Goal: Task Accomplishment & Management: Complete application form

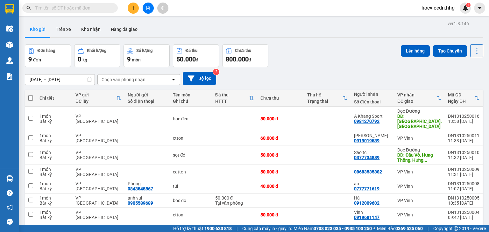
click at [106, 7] on input "text" at bounding box center [72, 7] width 75 height 7
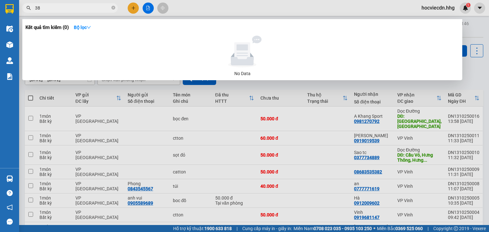
type input "384"
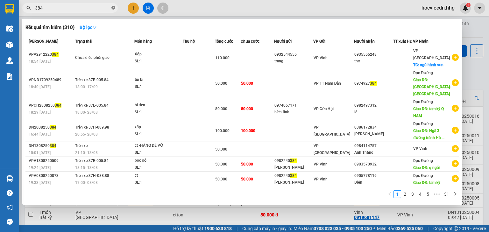
click at [112, 10] on icon "close-circle" at bounding box center [113, 8] width 4 height 4
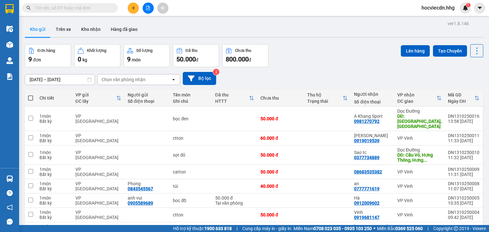
click at [97, 9] on input "text" at bounding box center [72, 7] width 75 height 7
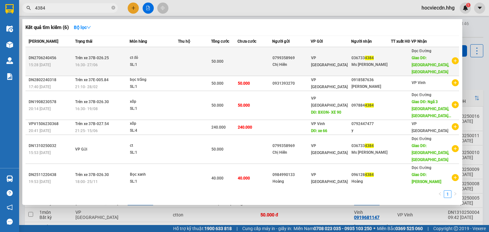
type input "4384"
click at [178, 61] on div "SL: 1" at bounding box center [154, 64] width 48 height 7
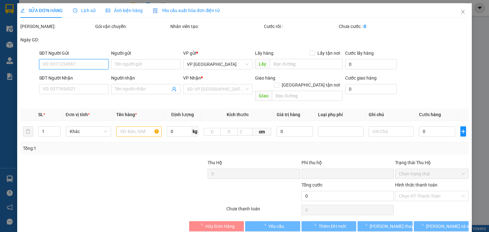
type input "0799358969"
type input "Chị Hiền"
type input "0367334384"
type input "Ms Vinh"
type input "N3 Đà Sơn, Đô Lương"
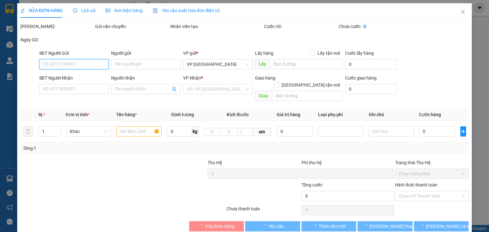
type input "0"
type input "50.000"
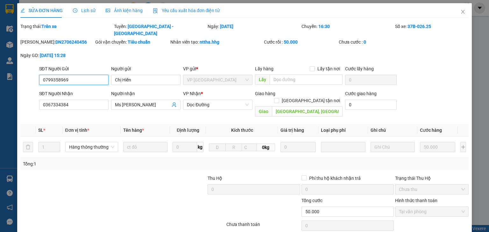
drag, startPoint x: 64, startPoint y: 74, endPoint x: 42, endPoint y: 75, distance: 21.4
click at [42, 75] on input "0799358969" at bounding box center [73, 80] width 69 height 10
click at [461, 12] on icon "close" at bounding box center [463, 12] width 4 height 4
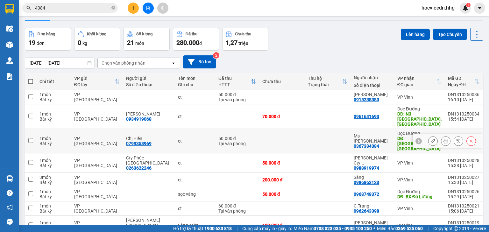
scroll to position [25, 0]
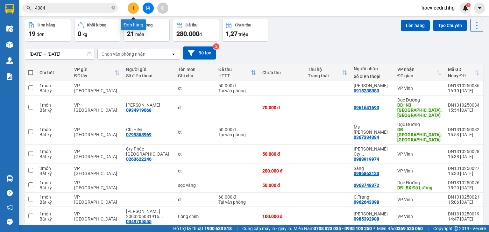
click at [135, 6] on icon "plus" at bounding box center [133, 8] width 4 height 4
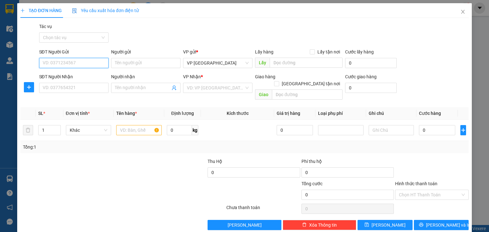
click at [88, 65] on input "SĐT Người Gửi" at bounding box center [73, 63] width 69 height 10
paste input "0799358969"
type input "0799358969"
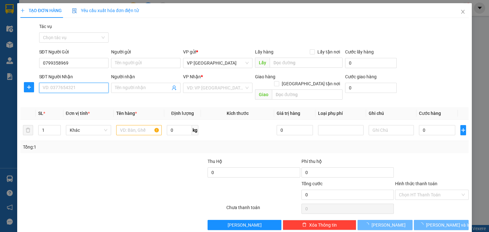
click at [86, 87] on input "SĐT Người Nhận" at bounding box center [73, 88] width 69 height 10
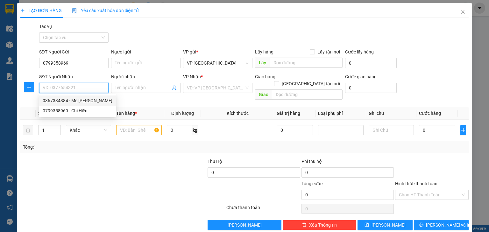
click at [86, 100] on div "0367334384 - Ms Vinh" at bounding box center [78, 100] width 70 height 7
type input "0367334384"
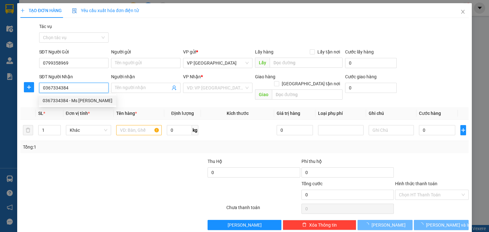
type input "Ms Vinh"
type input "N3 Đà Sơn, Đô Lương"
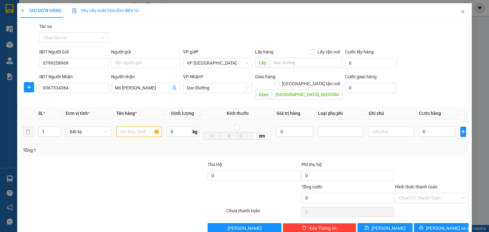
click at [146, 127] on input "text" at bounding box center [139, 132] width 46 height 10
type input "ct"
click at [432, 127] on input "0" at bounding box center [437, 132] width 36 height 10
type input "5"
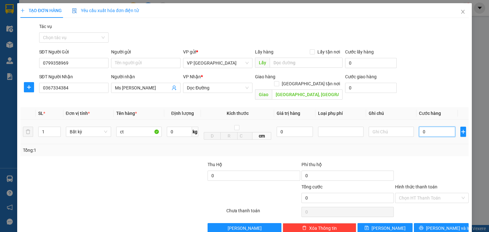
type input "5"
type input "50"
type input "500"
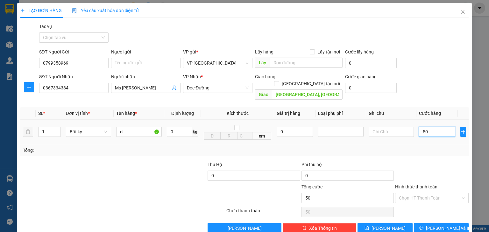
type input "500"
type input "5.000"
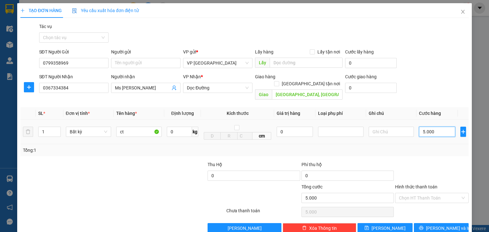
type input "50.000"
click at [433, 225] on span "Lưu và In" at bounding box center [448, 228] width 45 height 7
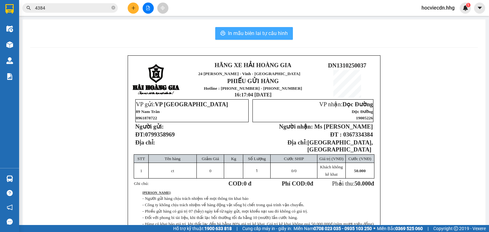
click at [264, 33] on span "In mẫu biên lai tự cấu hình" at bounding box center [258, 33] width 60 height 8
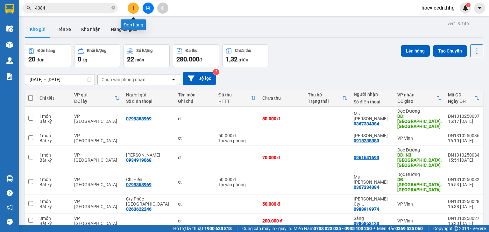
click at [130, 8] on button at bounding box center [133, 8] width 11 height 11
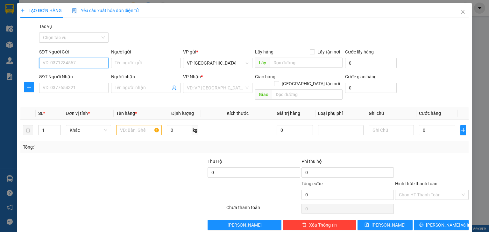
click at [91, 63] on input "SĐT Người Gửi" at bounding box center [73, 63] width 69 height 10
click at [158, 44] on div "Gói vận chuyển * Tiêu chuẩn Tác vụ Chọn tác vụ" at bounding box center [254, 34] width 432 height 22
click at [96, 66] on input "SĐT Người Gửi" at bounding box center [73, 63] width 69 height 10
type input "0363207113"
click at [89, 77] on div "0363207113 - Hương" at bounding box center [73, 75] width 61 height 7
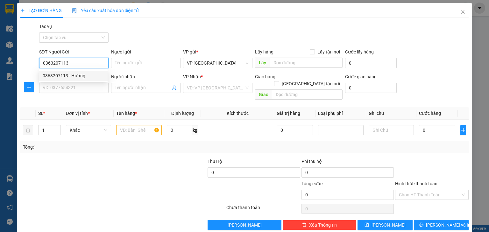
type input "Hương"
type input "0363207113"
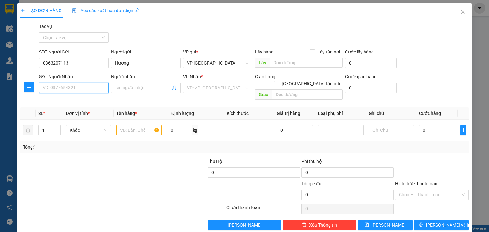
click at [88, 86] on input "SĐT Người Nhận" at bounding box center [73, 88] width 69 height 10
click at [91, 101] on div "0988750555 - Nguyễn Hữu Mỹ" at bounding box center [74, 100] width 63 height 7
type input "0988750555"
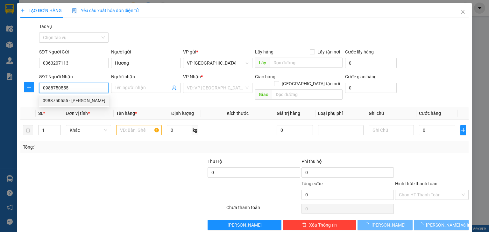
type input "[PERSON_NAME]"
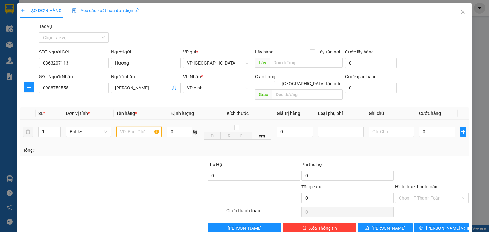
click at [141, 127] on input "text" at bounding box center [139, 132] width 46 height 10
type input "5"
type input "bạt"
drag, startPoint x: 47, startPoint y: 124, endPoint x: 40, endPoint y: 125, distance: 6.7
click at [40, 127] on input "1" at bounding box center [50, 132] width 22 height 10
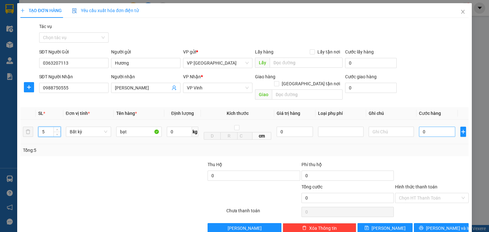
type input "5"
click at [432, 127] on input "0" at bounding box center [437, 132] width 36 height 10
type input "6"
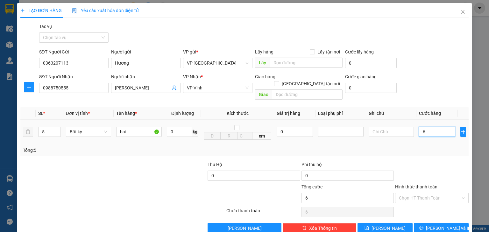
type input "61"
type input "610"
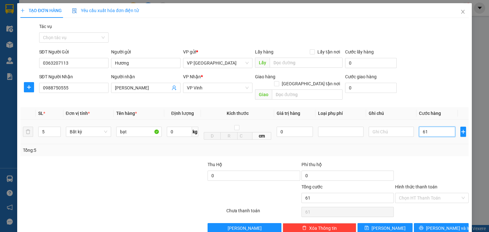
type input "610"
type input "6.100"
type input "61.000"
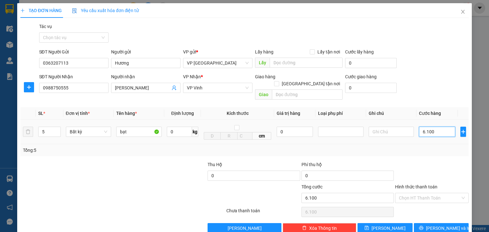
type input "61.000"
type input "610.000"
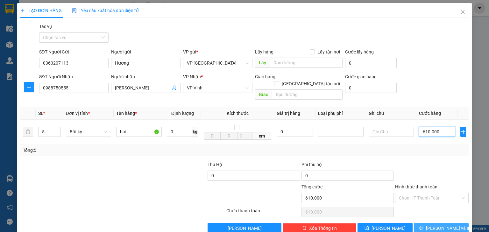
type input "610.000"
click at [431, 223] on button "Lưu và In" at bounding box center [441, 228] width 55 height 10
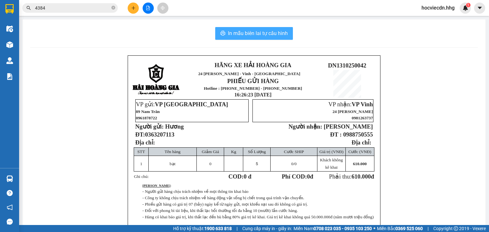
click at [261, 34] on span "In mẫu biên lai tự cấu hình" at bounding box center [258, 33] width 60 height 8
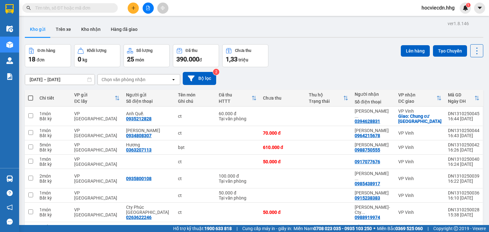
click at [85, 11] on input "text" at bounding box center [72, 7] width 75 height 7
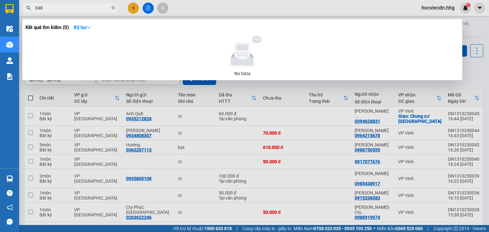
type input "3484"
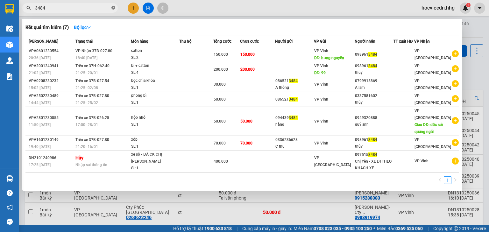
click at [112, 9] on icon "close-circle" at bounding box center [113, 8] width 4 height 4
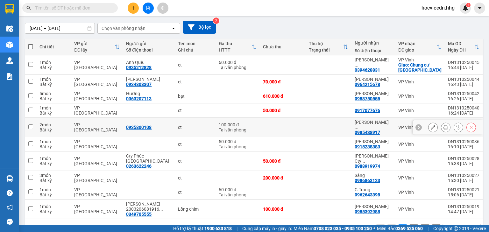
scroll to position [60, 0]
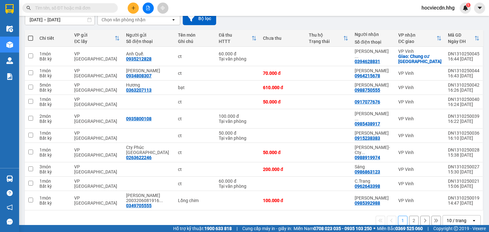
click at [460, 217] on div "10 / trang" at bounding box center [457, 220] width 20 height 6
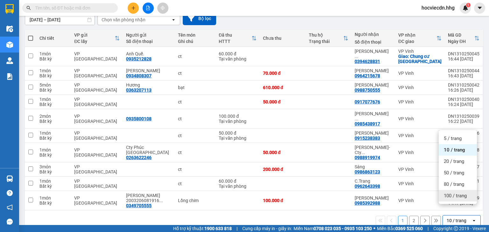
click at [453, 198] on span "100 / trang" at bounding box center [455, 196] width 23 height 6
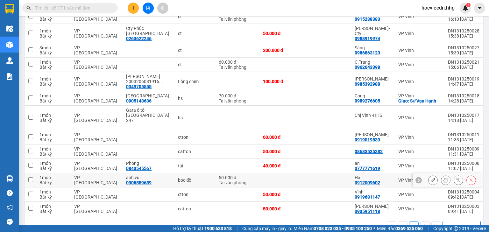
scroll to position [179, 0]
click at [459, 223] on div "100 / trang" at bounding box center [458, 226] width 22 height 6
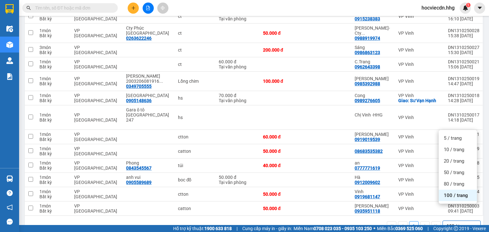
click at [459, 223] on div "100 / trang" at bounding box center [458, 226] width 22 height 6
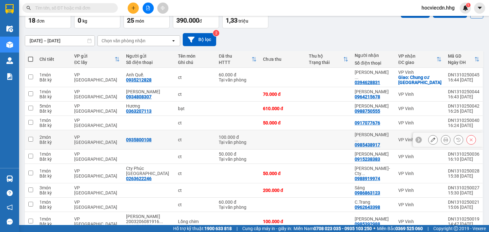
scroll to position [0, 0]
